Goal: Check status: Check status

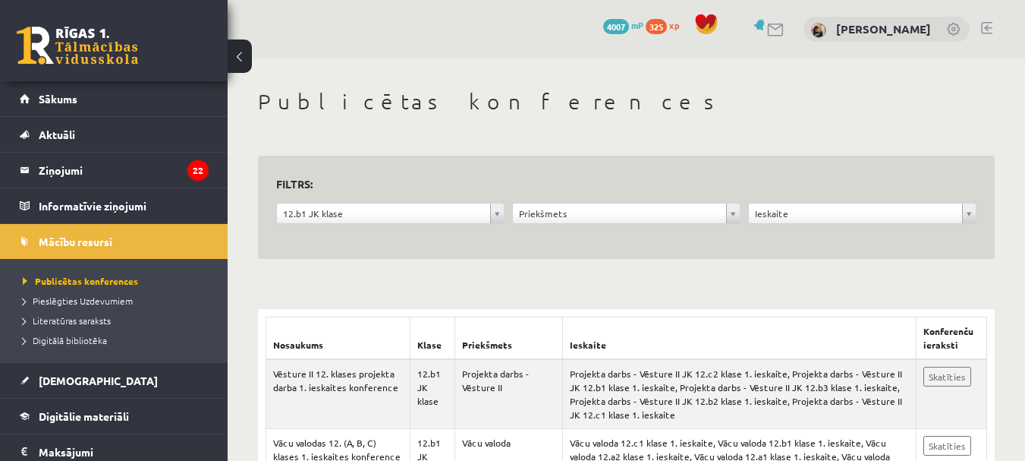
click at [166, 94] on link "Sākums" at bounding box center [114, 98] width 189 height 35
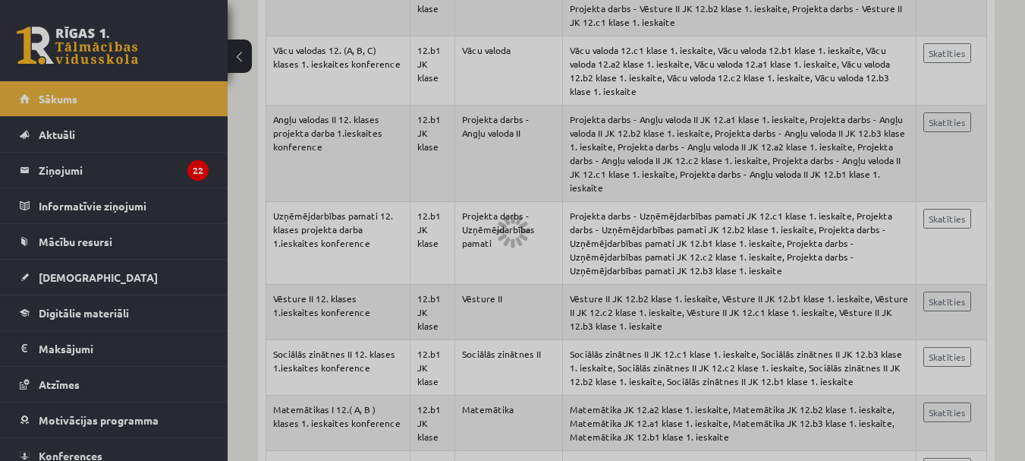
scroll to position [392, 0]
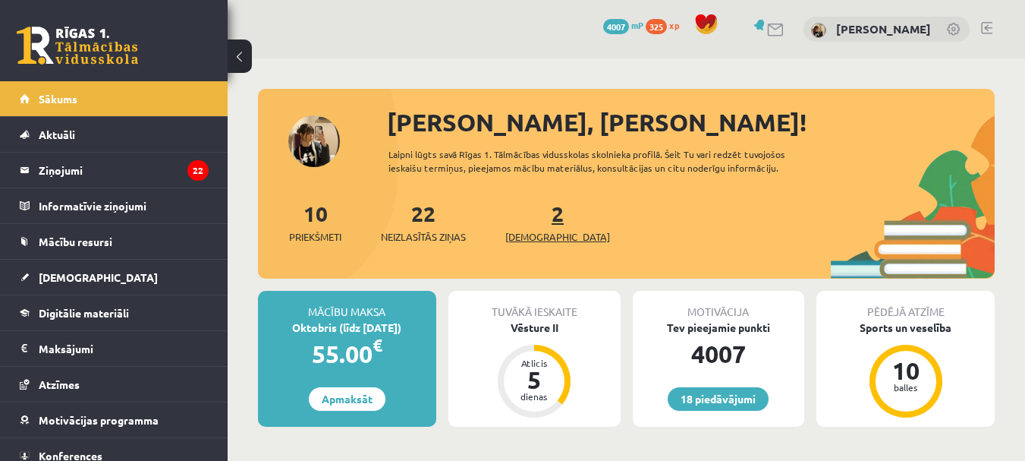
click at [538, 232] on span "[DEMOGRAPHIC_DATA]" at bounding box center [558, 236] width 105 height 15
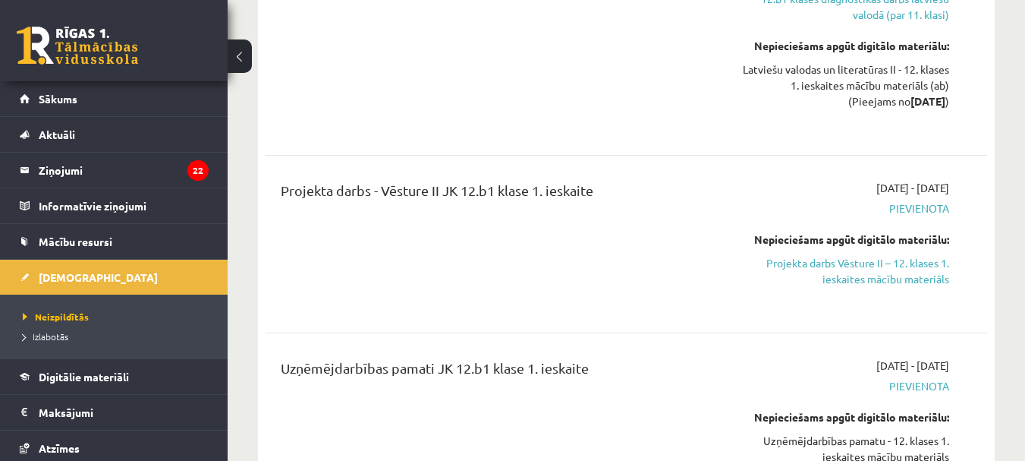
scroll to position [1106, 0]
click at [843, 256] on link "Projekta darbs Vēsture II – 12. klases 1. ieskaites mācību materiāls" at bounding box center [846, 272] width 208 height 32
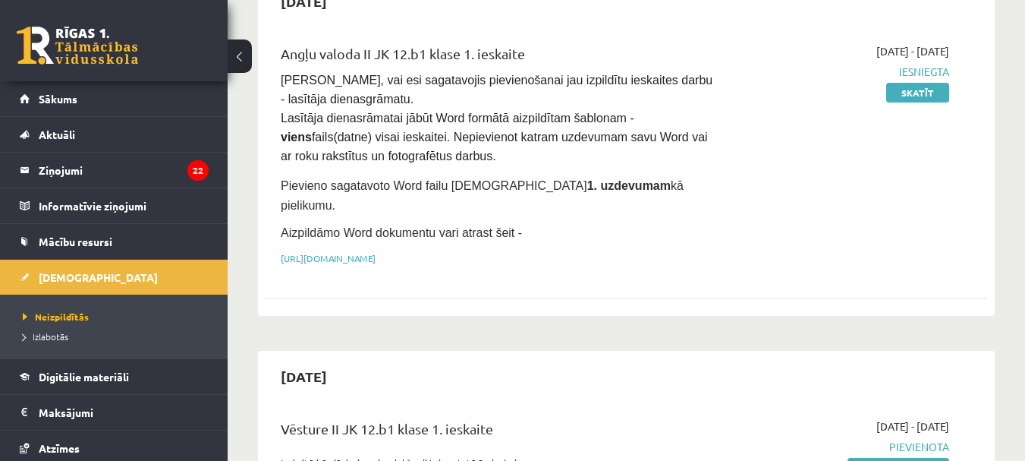
scroll to position [0, 0]
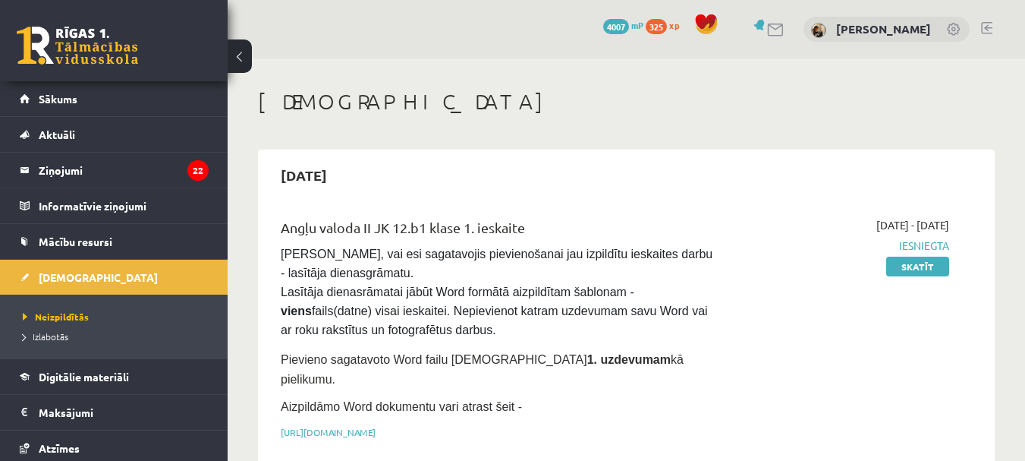
click at [990, 28] on link at bounding box center [986, 28] width 11 height 12
